Goal: Transaction & Acquisition: Download file/media

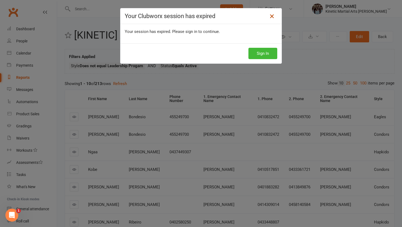
click at [270, 16] on icon at bounding box center [272, 16] width 6 height 6
click at [271, 16] on icon at bounding box center [272, 16] width 6 height 6
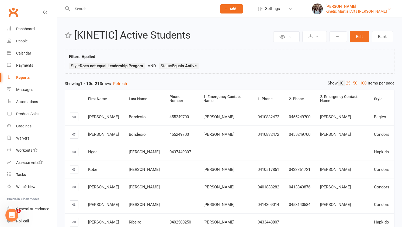
click at [352, 11] on div "Kinetic Martial Arts [PERSON_NAME]" at bounding box center [356, 11] width 61 height 5
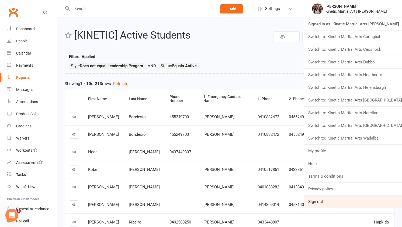
click at [346, 198] on link "Sign out" at bounding box center [353, 201] width 98 height 12
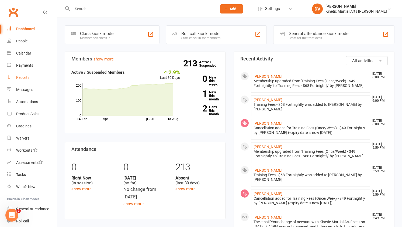
click at [27, 74] on link "Reports" at bounding box center [32, 77] width 50 height 12
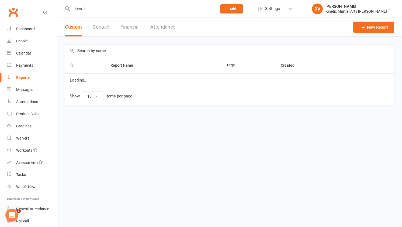
select select "100"
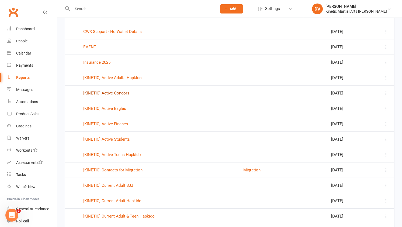
scroll to position [142, 0]
click at [118, 140] on link "[KINETIC] Active Students" at bounding box center [106, 138] width 47 height 5
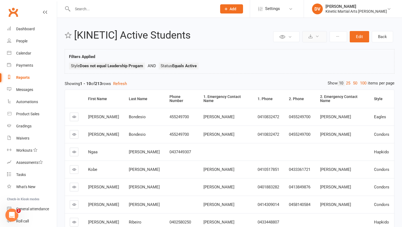
click at [322, 37] on button at bounding box center [315, 36] width 25 height 11
click at [299, 47] on link "Export to CSV" at bounding box center [298, 49] width 57 height 11
click at [310, 44] on div "Private Report Only visible by me Public Report Visible to everyone at gym Expo…" at bounding box center [229, 168] width 345 height 300
click at [16, 28] on link "Dashboard" at bounding box center [32, 29] width 50 height 12
